Goal: Complete application form

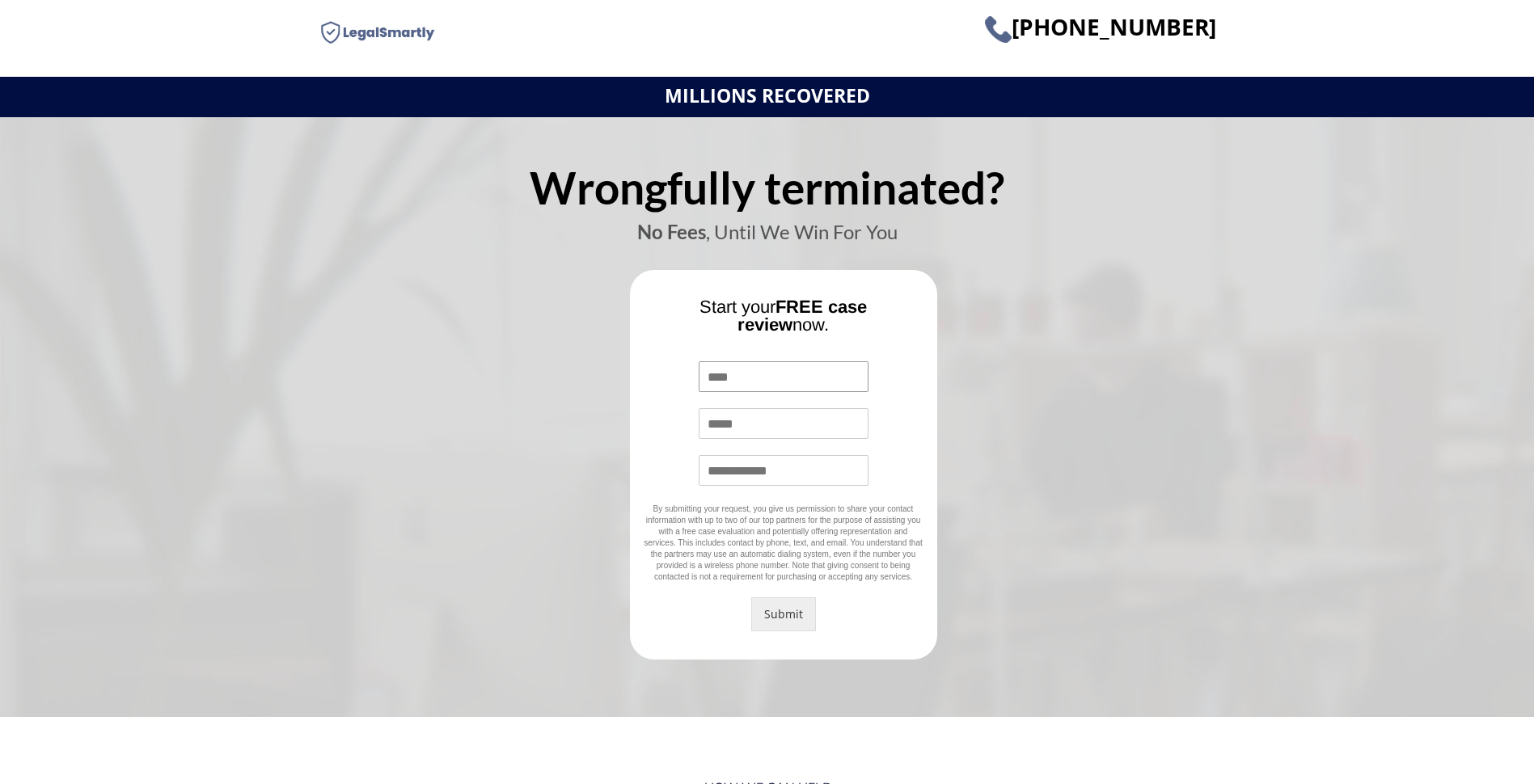
click at [731, 379] on input "Name *" at bounding box center [783, 376] width 170 height 30
type input "******"
type input "**********"
click at [798, 615] on button "Submit" at bounding box center [783, 614] width 65 height 34
